Goal: Check status: Check status

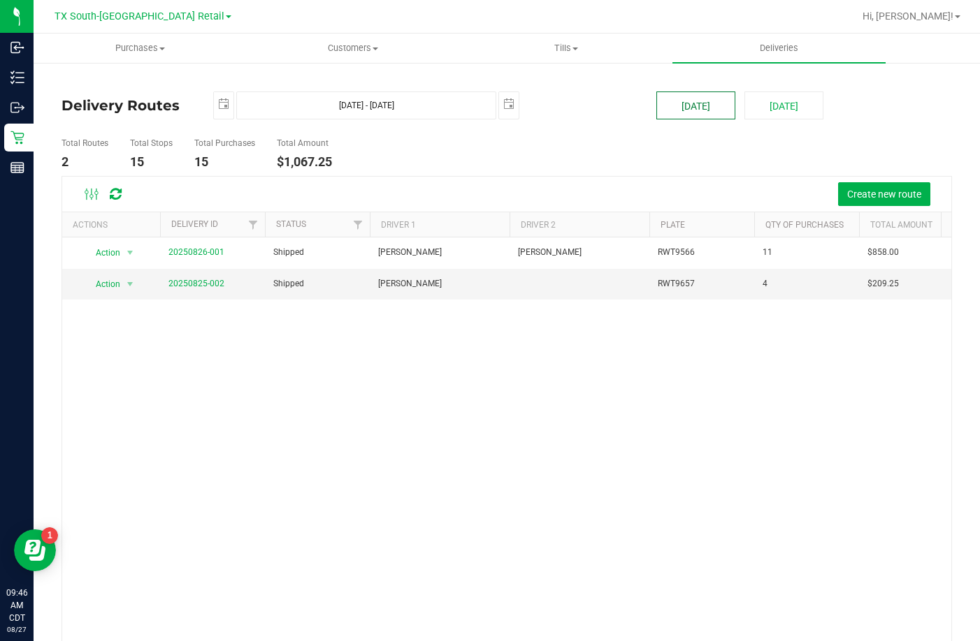
click at [713, 104] on button "[DATE]" at bounding box center [695, 106] width 79 height 28
type input "[DATE] - [DATE]"
click at [690, 115] on button "[DATE]" at bounding box center [695, 106] width 79 height 28
click at [195, 283] on link "20250826-002" at bounding box center [196, 284] width 56 height 10
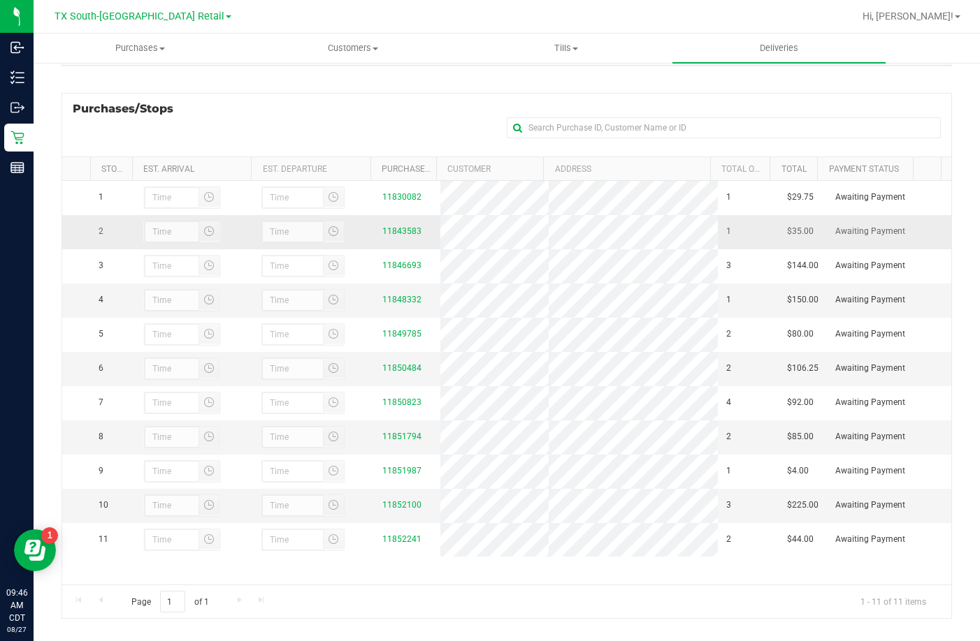
scroll to position [187, 0]
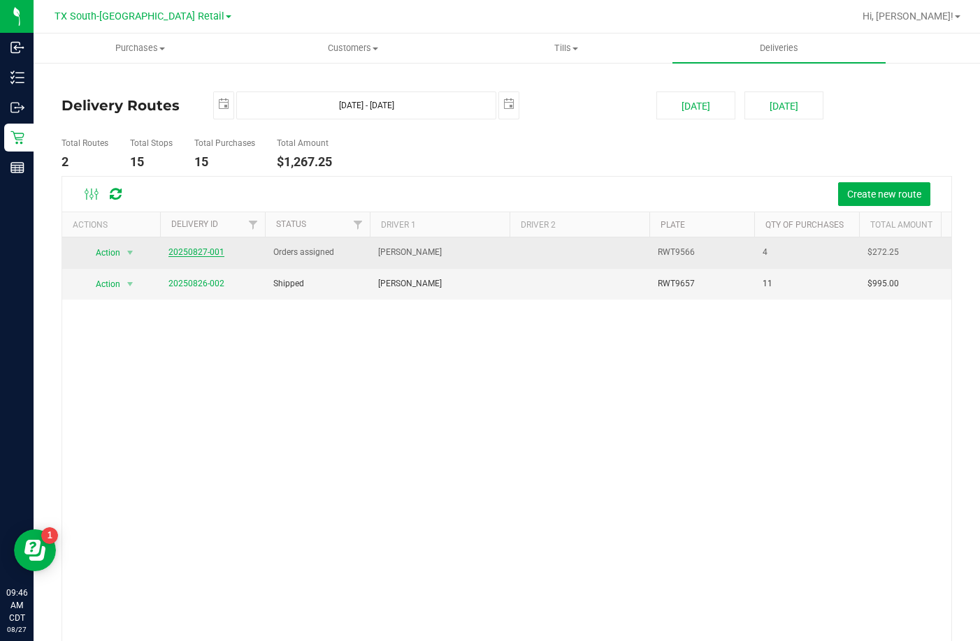
click at [210, 254] on link "20250827-001" at bounding box center [196, 252] width 56 height 10
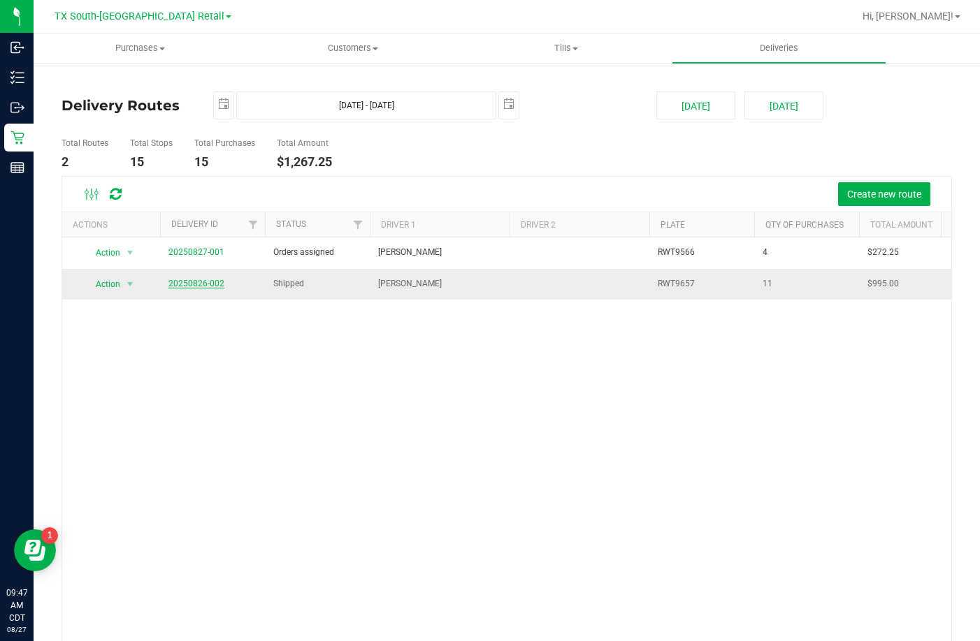
click at [192, 281] on link "20250826-002" at bounding box center [196, 284] width 56 height 10
click at [699, 103] on button "[DATE]" at bounding box center [695, 106] width 79 height 28
click at [217, 282] on link "20250826-002" at bounding box center [196, 284] width 56 height 10
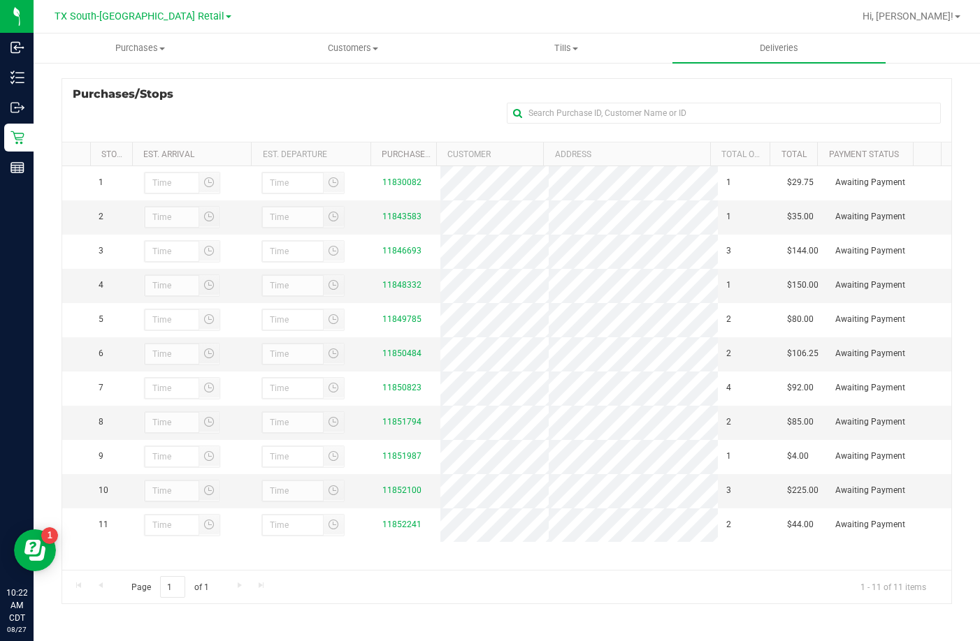
click at [330, 115] on div "Purchases/Stops + Add Purchase" at bounding box center [506, 110] width 890 height 64
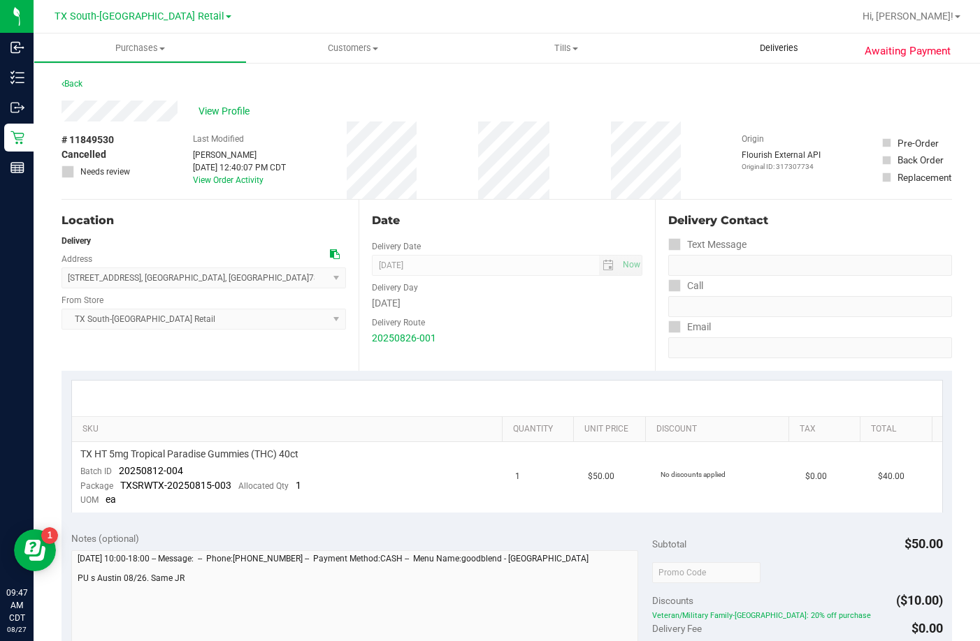
click at [764, 50] on span "Deliveries" at bounding box center [779, 48] width 76 height 13
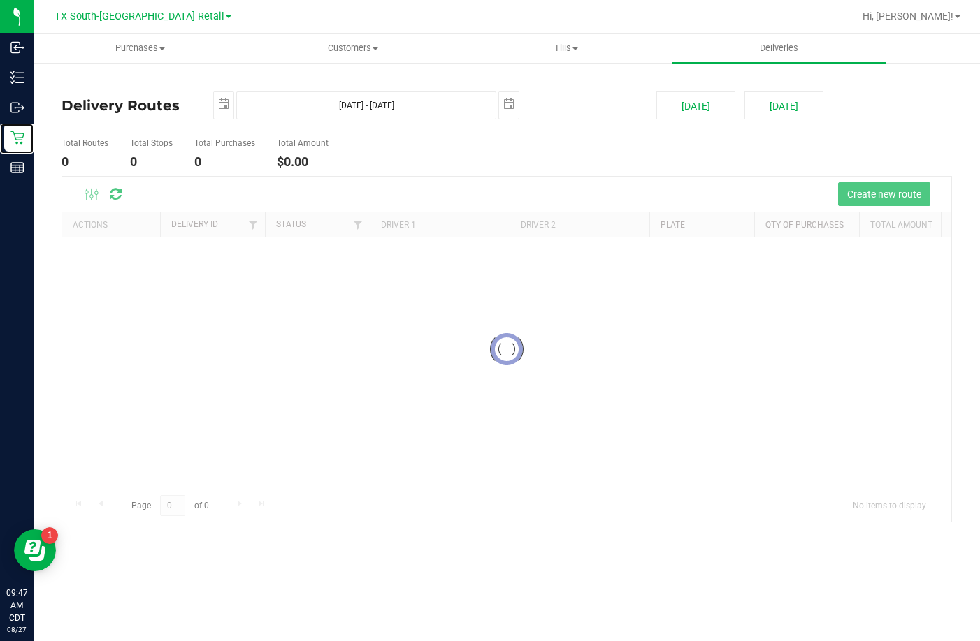
click at [18, 144] on icon at bounding box center [17, 138] width 14 height 14
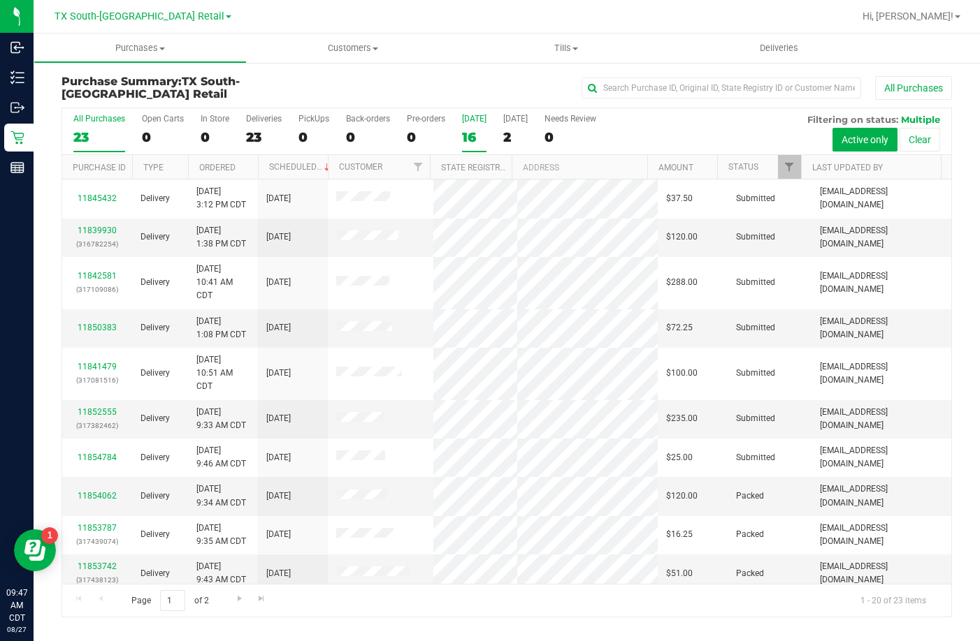
click at [477, 129] on div "16" at bounding box center [474, 137] width 24 height 16
click at [0, 0] on input "Today 16" at bounding box center [0, 0] width 0 height 0
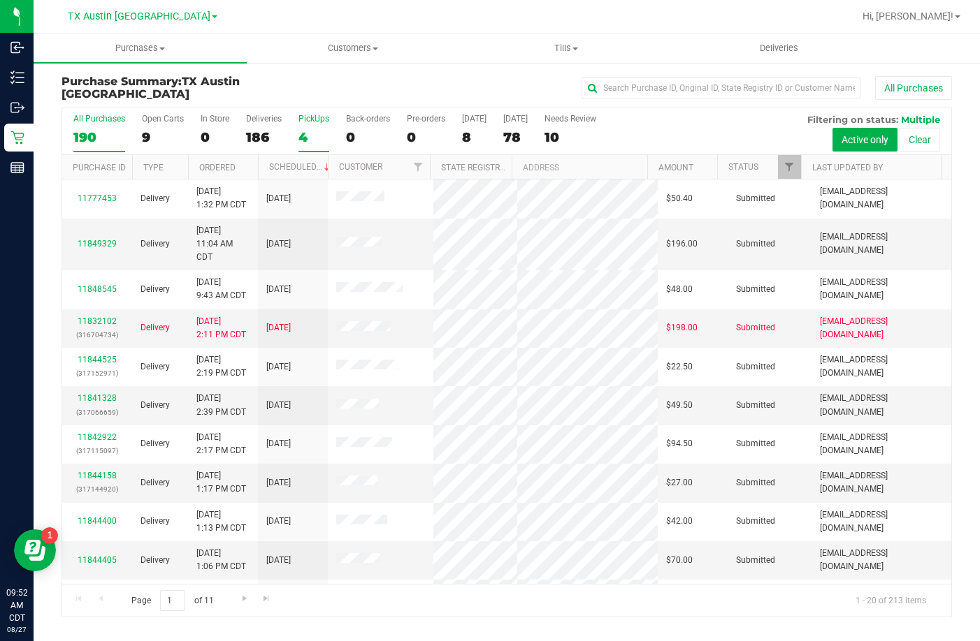
click at [311, 126] on label "PickUps 4" at bounding box center [313, 133] width 31 height 38
click at [0, 0] on input "PickUps 4" at bounding box center [0, 0] width 0 height 0
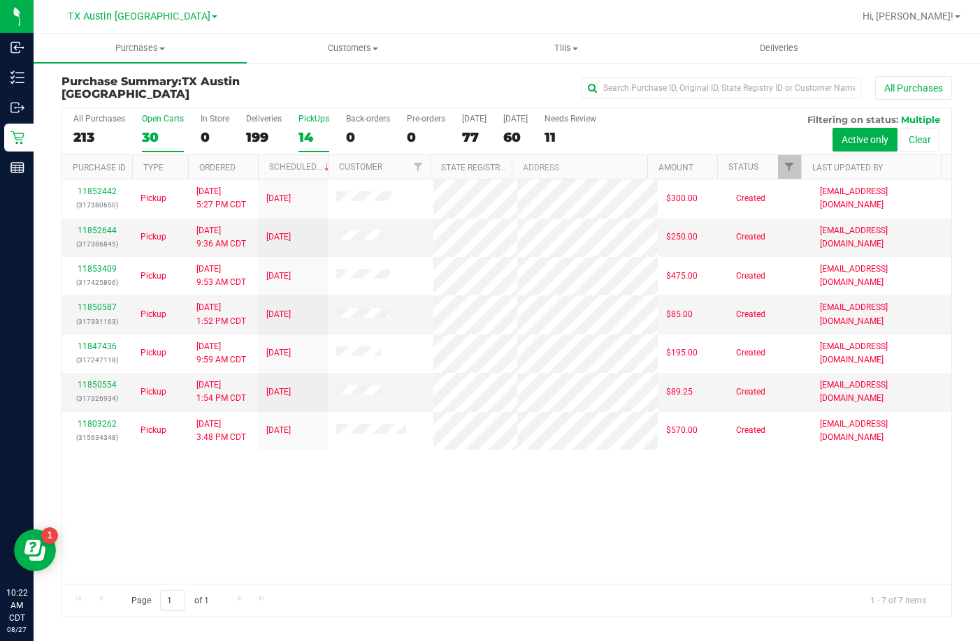
click at [149, 140] on div "30" at bounding box center [163, 137] width 42 height 16
click at [0, 0] on input "Open Carts 30" at bounding box center [0, 0] width 0 height 0
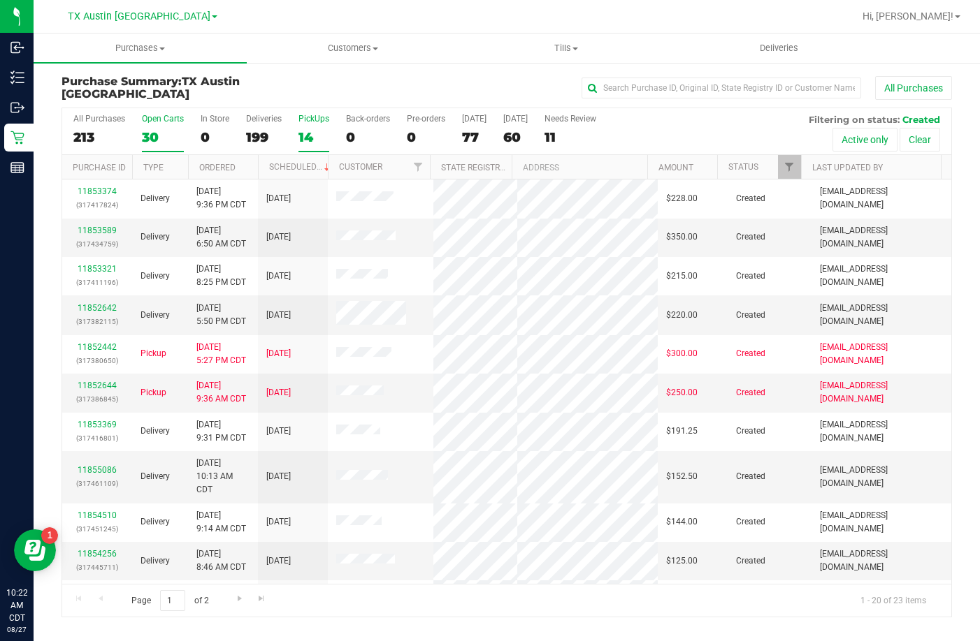
click at [323, 133] on div "14" at bounding box center [313, 137] width 31 height 16
click at [0, 0] on input "PickUps 14" at bounding box center [0, 0] width 0 height 0
